Goal: Go to known website: Go to known website

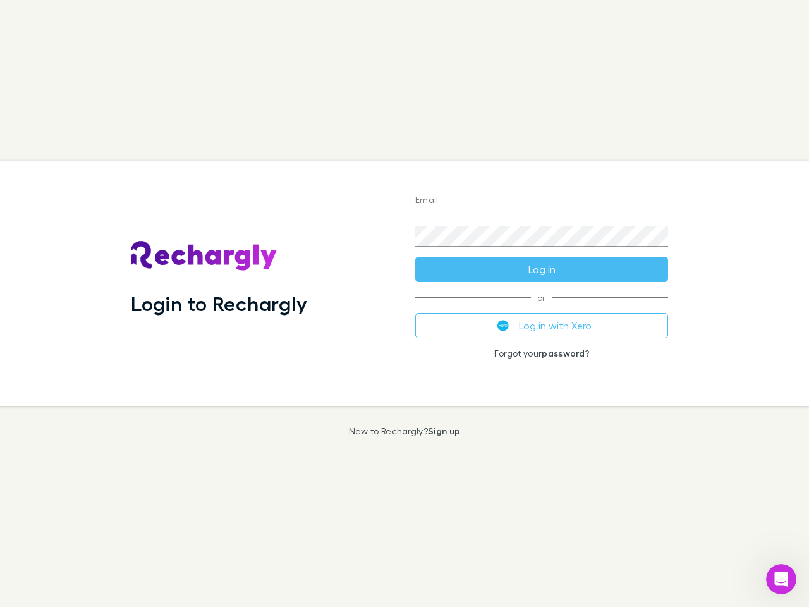
click at [405, 303] on div "Login to Rechargly" at bounding box center [263, 283] width 284 height 245
click at [542, 201] on input "Email" at bounding box center [541, 201] width 253 height 20
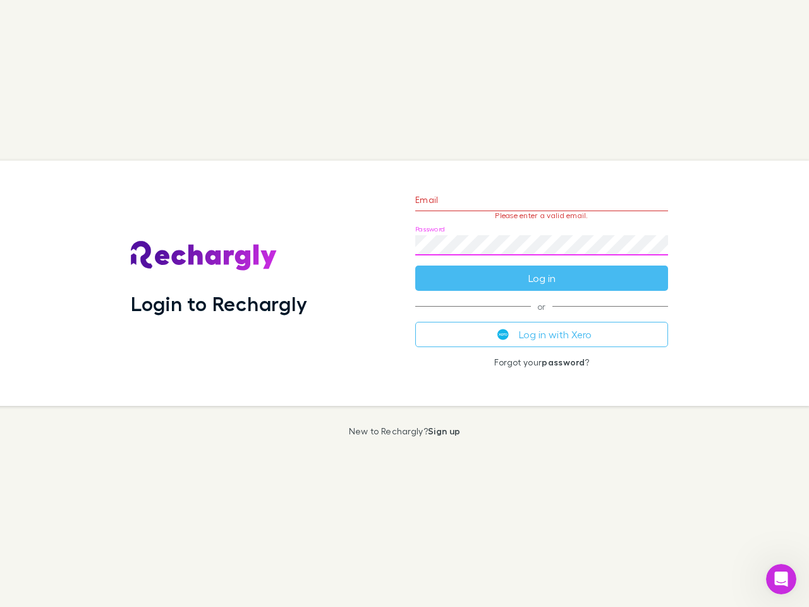
click at [542, 269] on form "Email Please enter a valid email. Password Log in" at bounding box center [541, 236] width 253 height 110
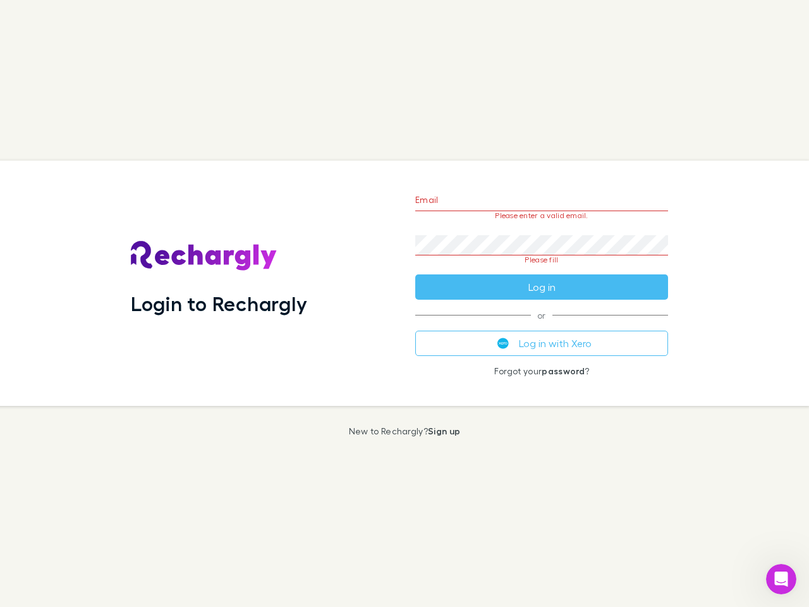
click at [542, 326] on div "Email Please enter a valid email. Password Please fill Log in or Log in with Xe…" at bounding box center [541, 283] width 273 height 245
click at [781, 579] on icon "Open Intercom Messenger" at bounding box center [781, 579] width 21 height 21
